Goal: Information Seeking & Learning: Learn about a topic

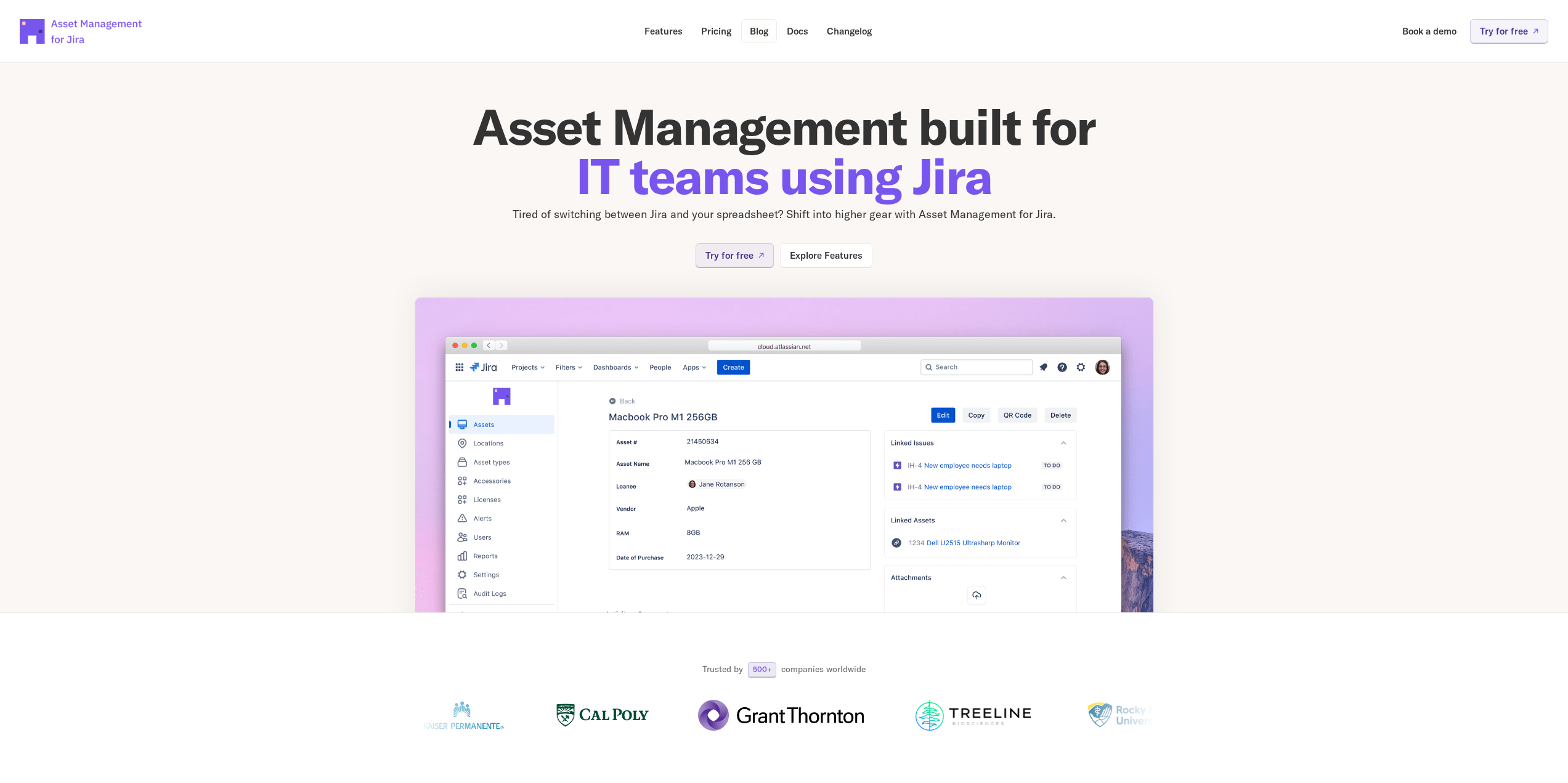
click at [751, 31] on p "Blog" at bounding box center [759, 31] width 18 height 9
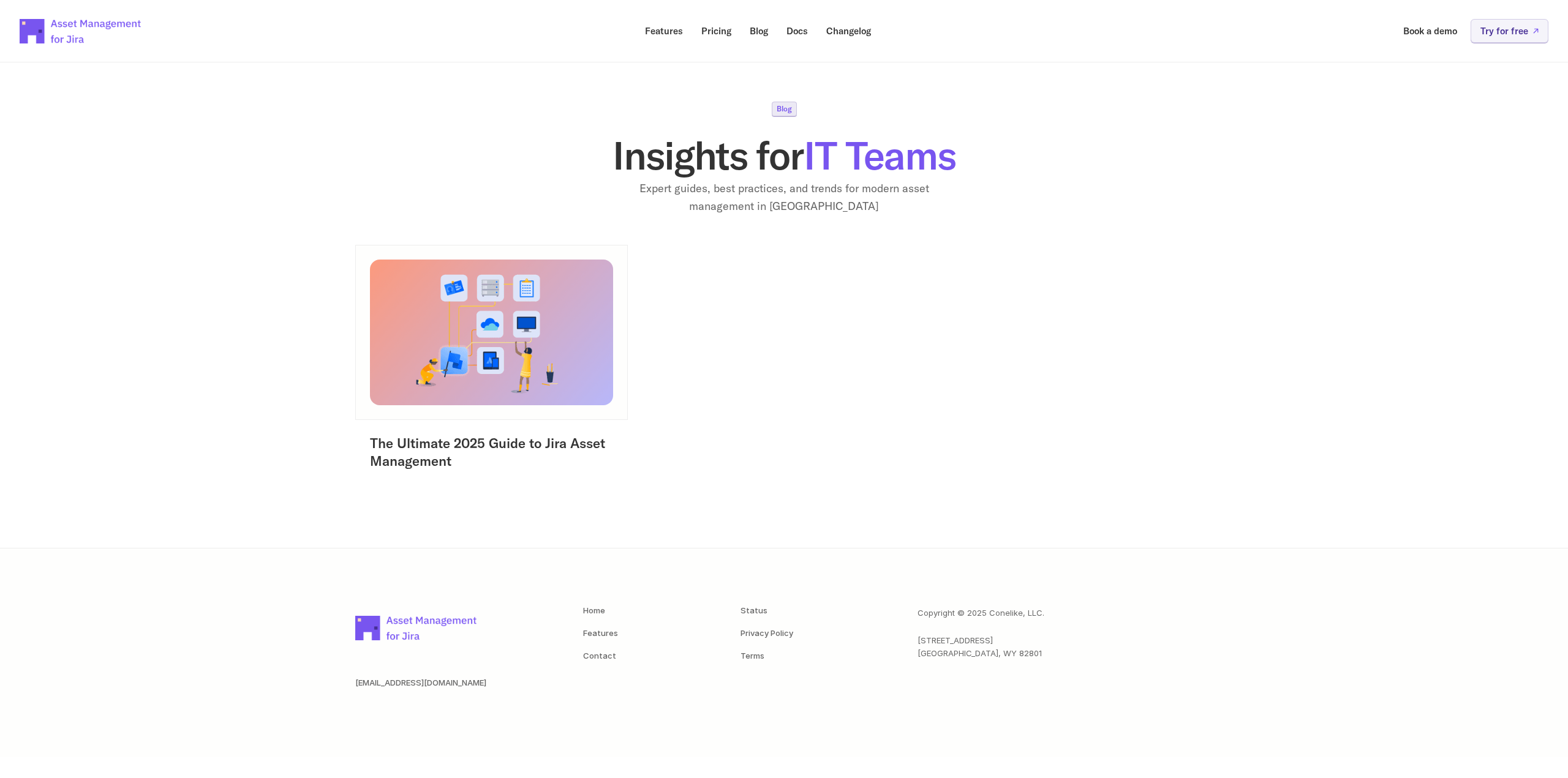
click at [479, 373] on img at bounding box center [491, 331] width 255 height 153
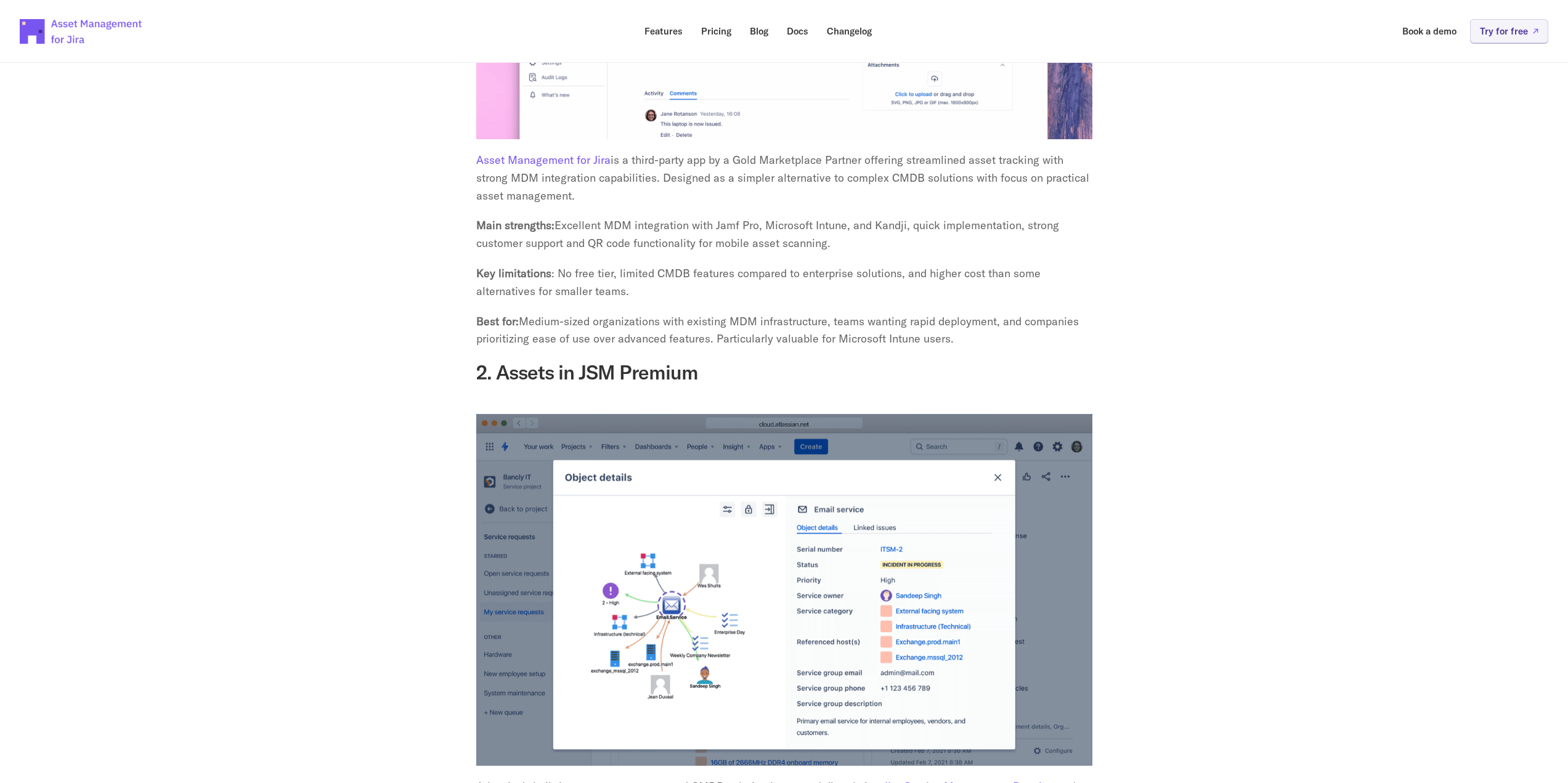
scroll to position [2559, 0]
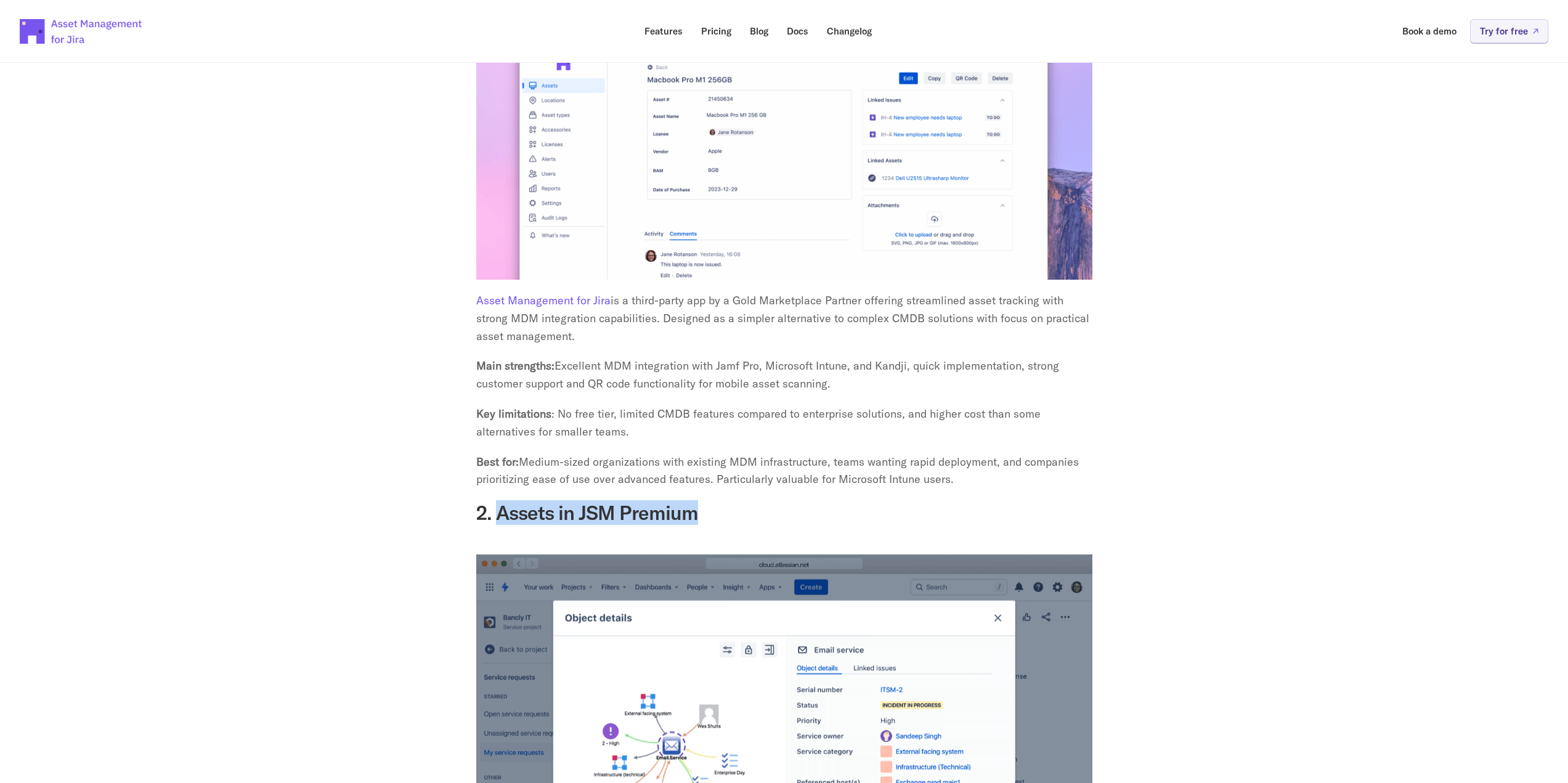
drag, startPoint x: 687, startPoint y: 497, endPoint x: 499, endPoint y: 492, distance: 188.1
click at [499, 501] on h3 "2. Assets in JSM Premium" at bounding box center [784, 513] width 616 height 24
copy h3 "Assets in JSM Premium"
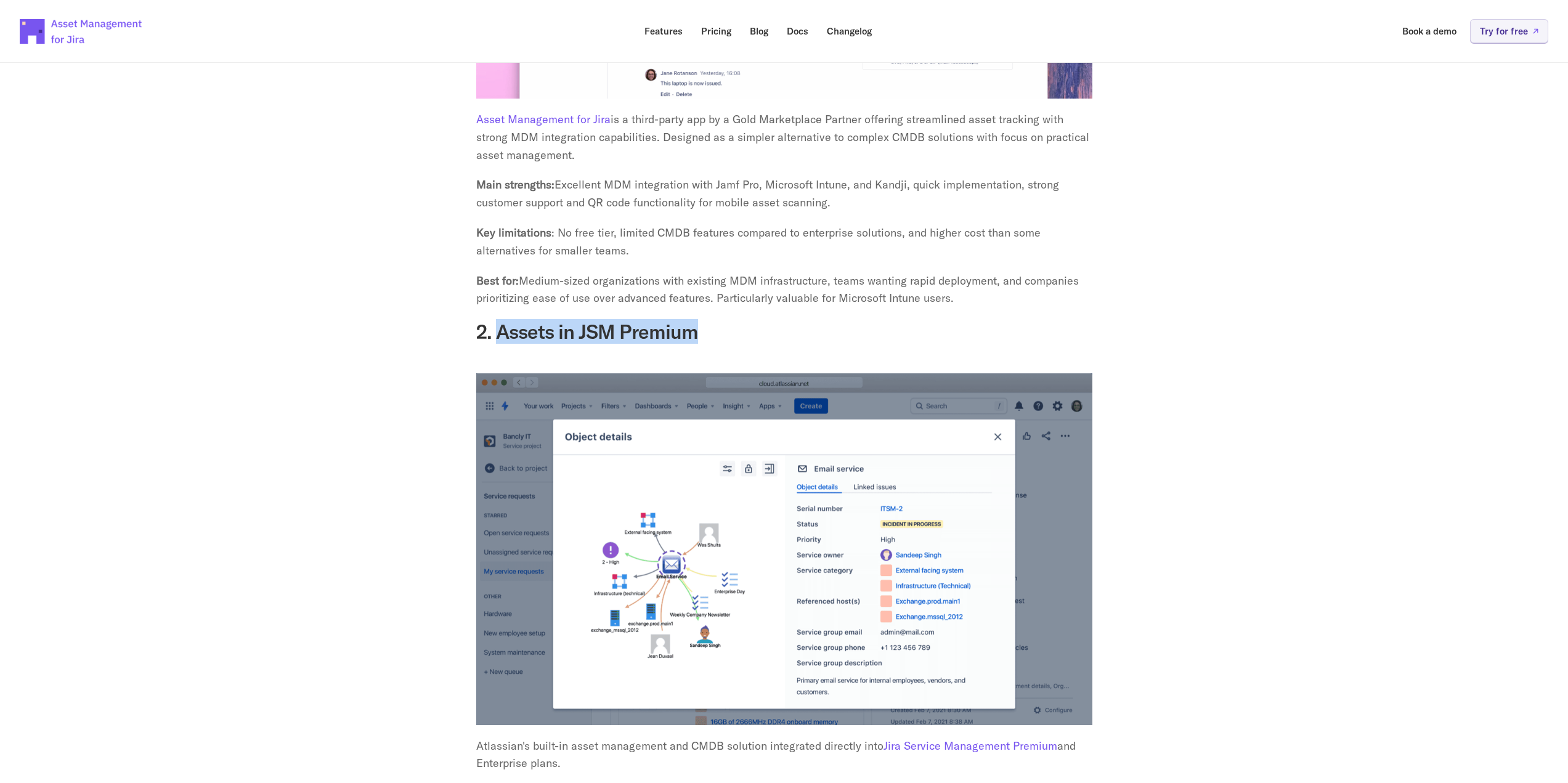
scroll to position [2805, 0]
